Goal: Find contact information: Find contact information

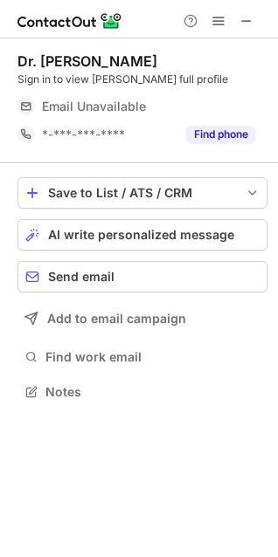
scroll to position [380, 278]
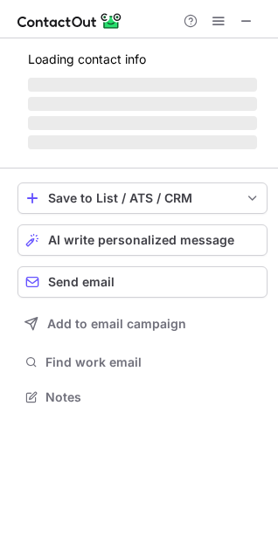
scroll to position [380, 278]
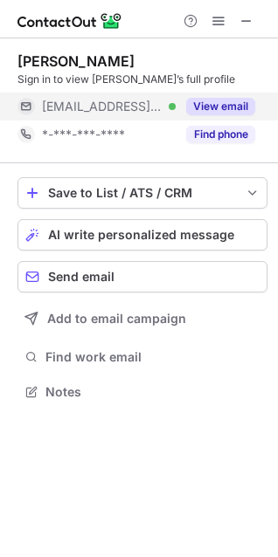
click at [93, 104] on span "[EMAIL_ADDRESS][DOMAIN_NAME]" at bounding box center [102, 107] width 121 height 16
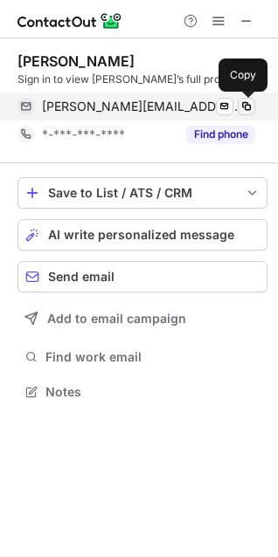
click at [245, 105] on span at bounding box center [246, 107] width 14 height 14
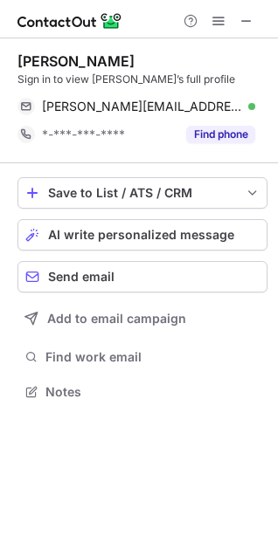
click at [105, 53] on div "[PERSON_NAME]" at bounding box center [75, 60] width 117 height 17
drag, startPoint x: 105, startPoint y: 53, endPoint x: 7, endPoint y: 53, distance: 97.8
click at [71, 53] on div "Elizabeth Rostan" at bounding box center [75, 60] width 117 height 17
copy div "Elizabeth Rostan"
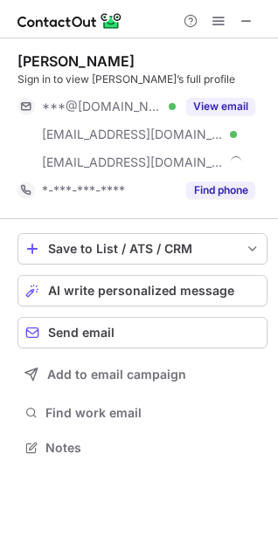
scroll to position [436, 278]
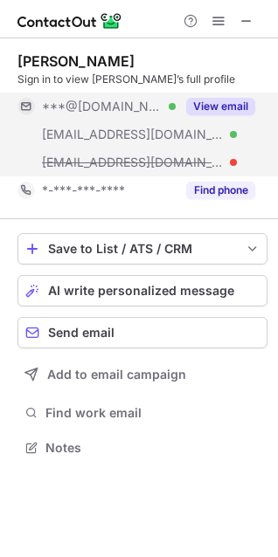
click at [129, 115] on div "***@[DOMAIN_NAME] Verified" at bounding box center [96, 107] width 158 height 28
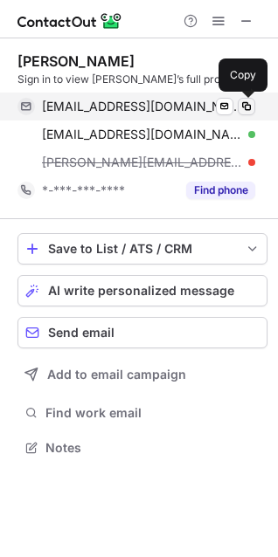
click at [242, 105] on span at bounding box center [246, 107] width 14 height 14
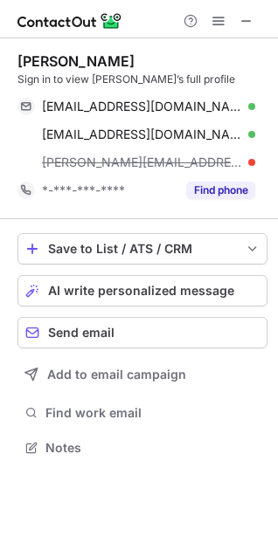
click at [74, 58] on div "[PERSON_NAME]" at bounding box center [75, 60] width 117 height 17
drag, startPoint x: 74, startPoint y: 58, endPoint x: 40, endPoint y: 59, distance: 34.1
click at [40, 59] on div "[PERSON_NAME]" at bounding box center [75, 60] width 117 height 17
copy div "[PERSON_NAME]"
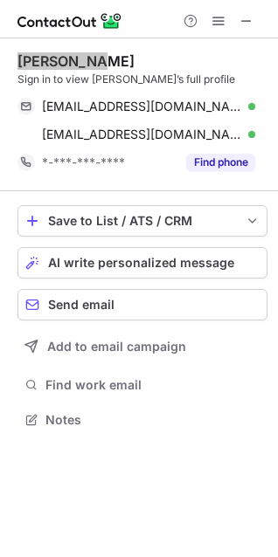
scroll to position [408, 278]
